Goal: Information Seeking & Learning: Learn about a topic

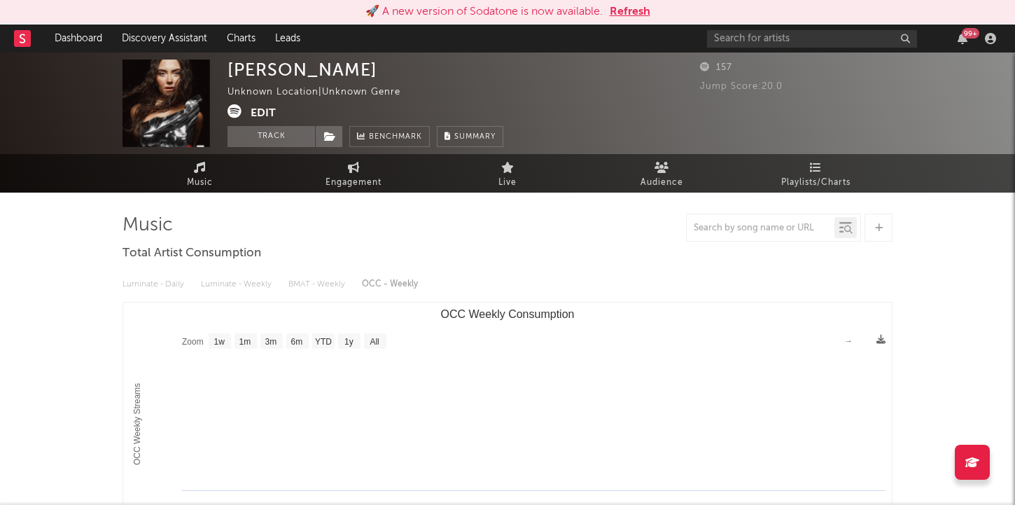
select select "1w"
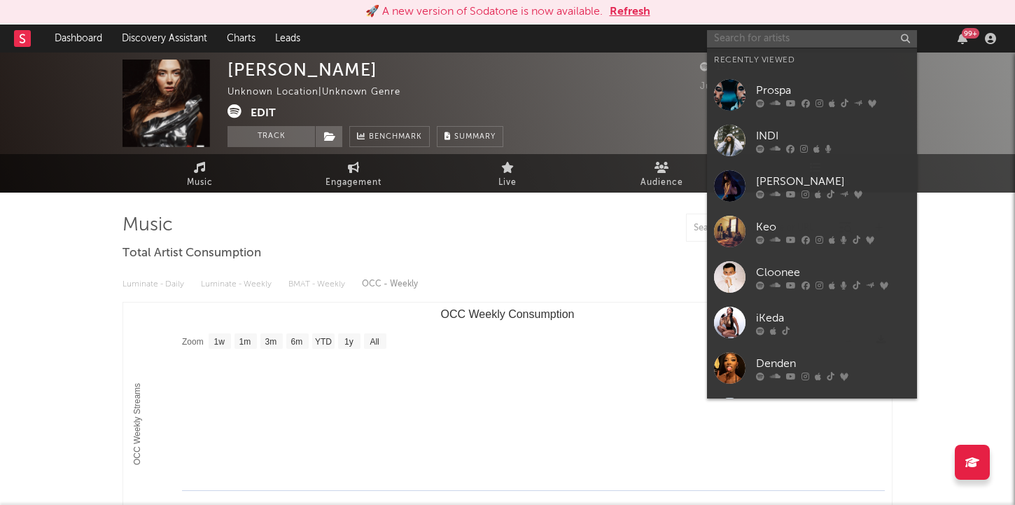
click at [796, 39] on input "text" at bounding box center [812, 39] width 210 height 18
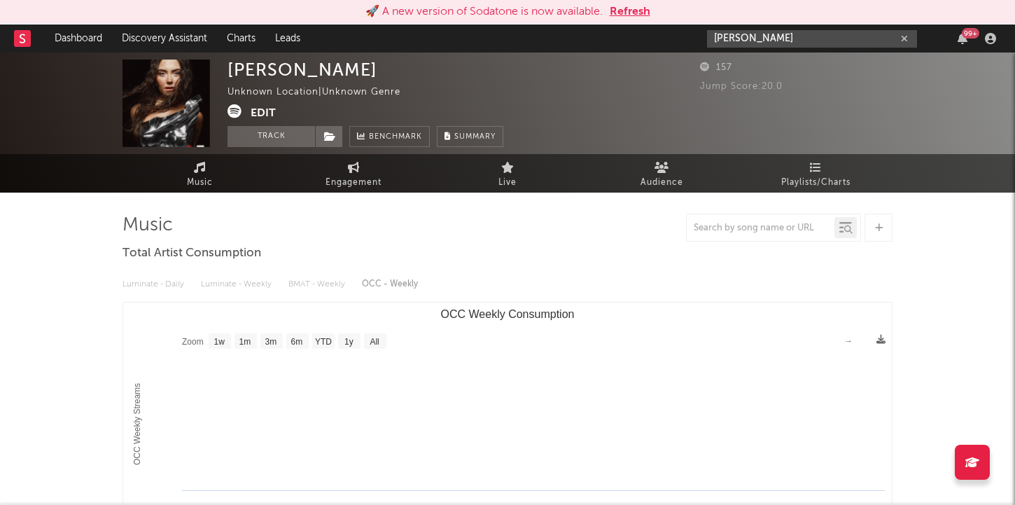
type input "[PERSON_NAME]"
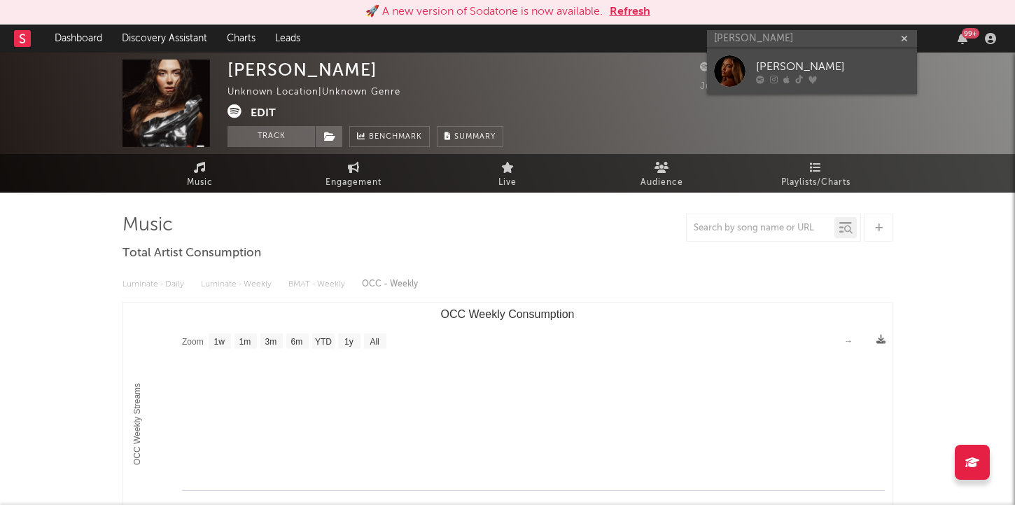
click at [752, 76] on link "[PERSON_NAME]" at bounding box center [812, 71] width 210 height 46
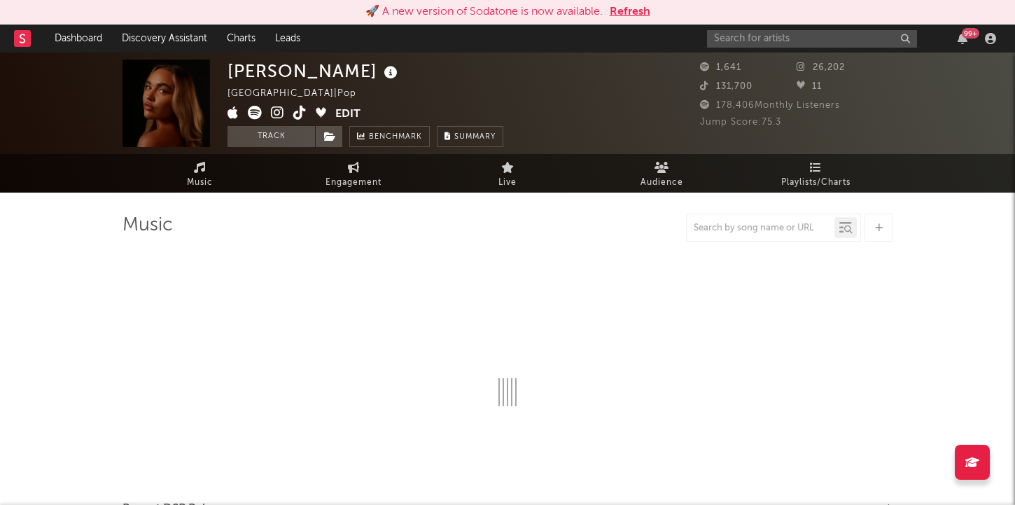
select select "6m"
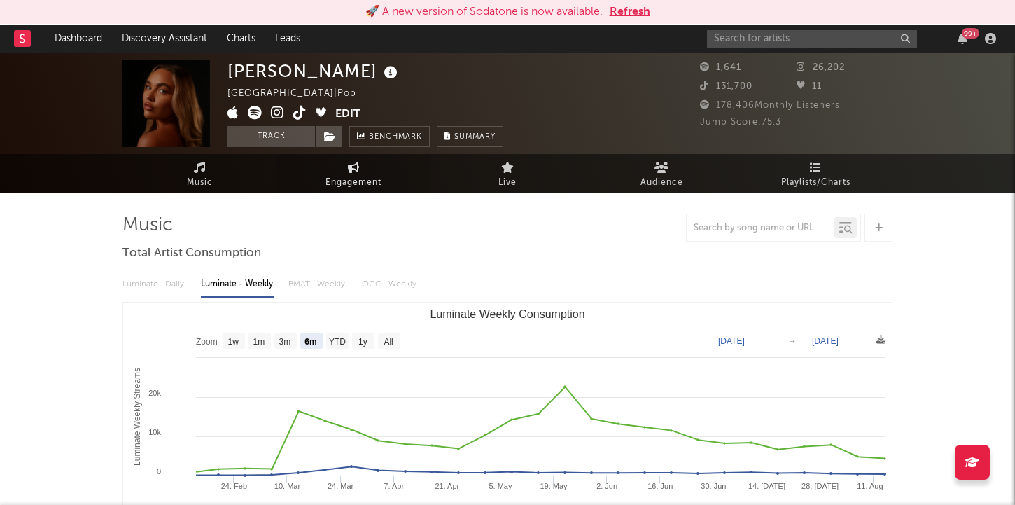
click at [363, 180] on span "Engagement" at bounding box center [354, 182] width 56 height 17
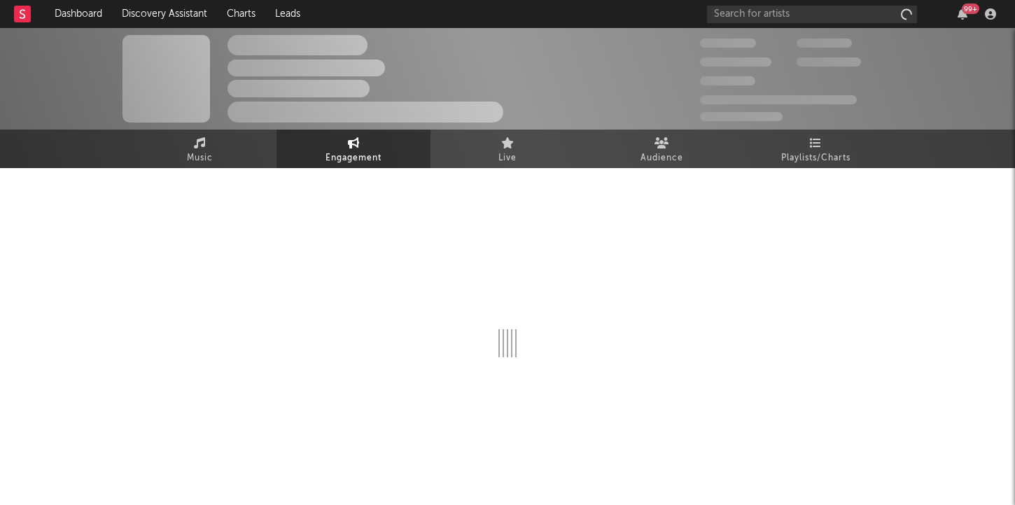
select select "1w"
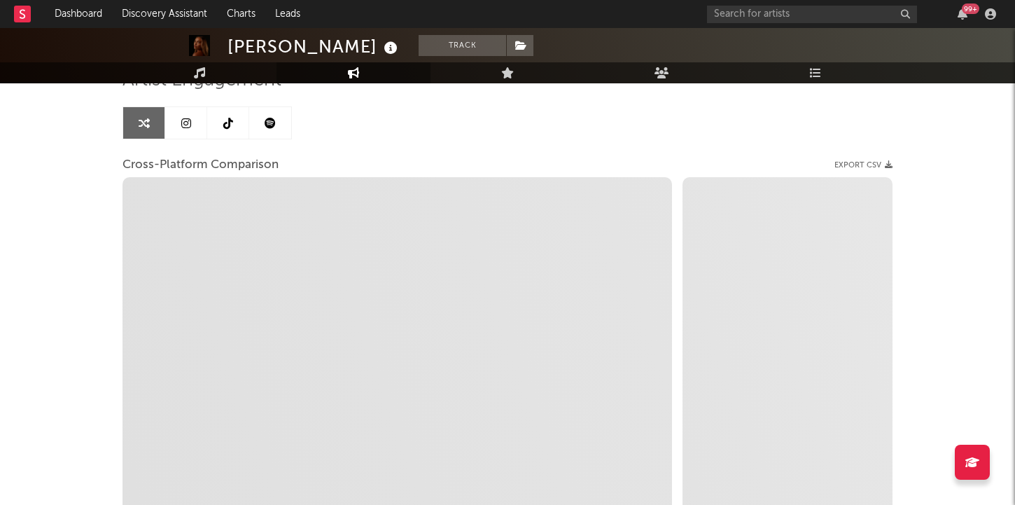
select select "1m"
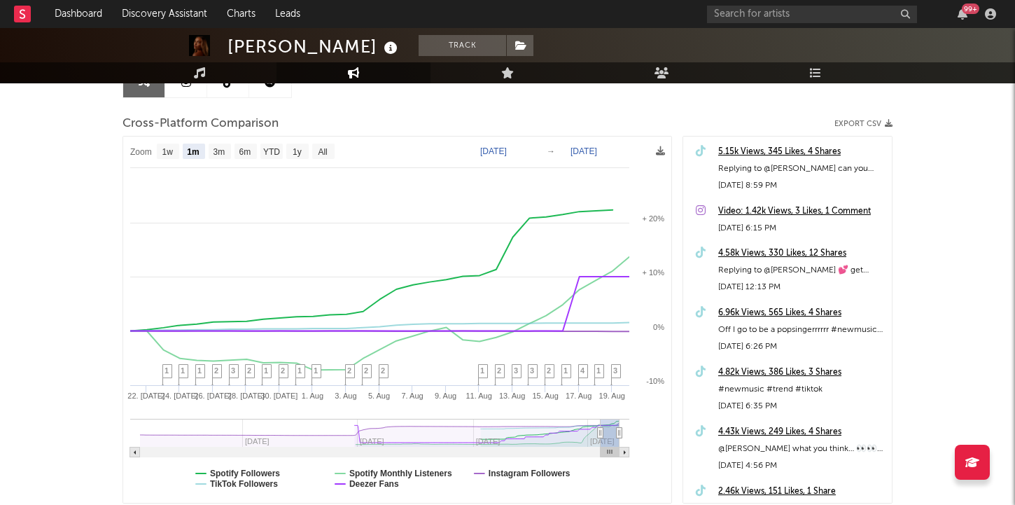
select select "1m"
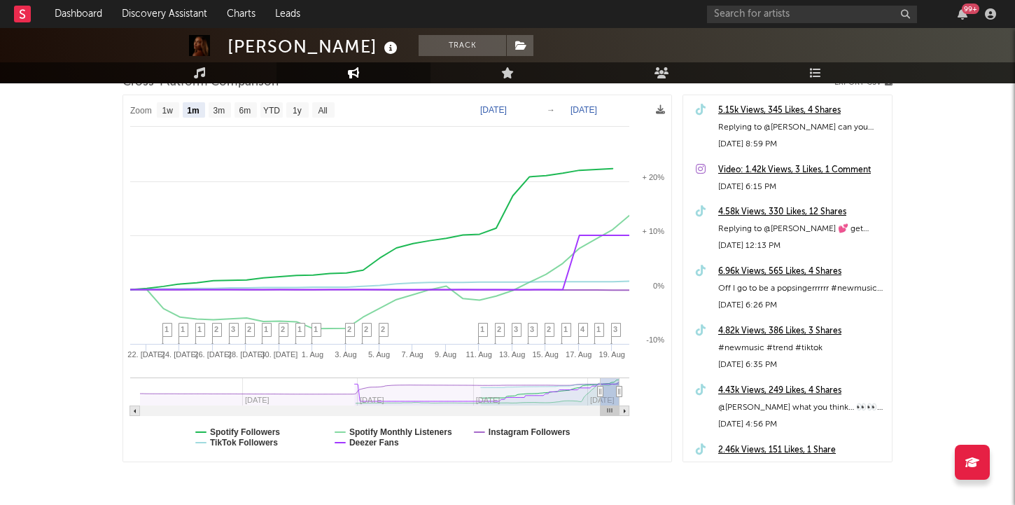
scroll to position [202, 0]
